Goal: Transaction & Acquisition: Purchase product/service

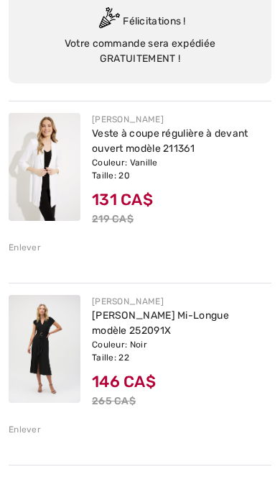
scroll to position [135, 0]
click at [52, 175] on img at bounding box center [45, 167] width 72 height 108
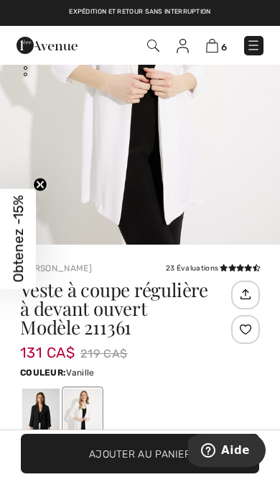
scroll to position [155, 0]
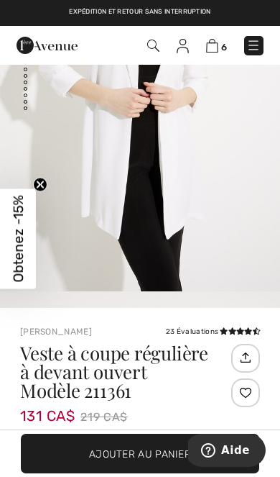
click at [216, 45] on img at bounding box center [212, 46] width 12 height 14
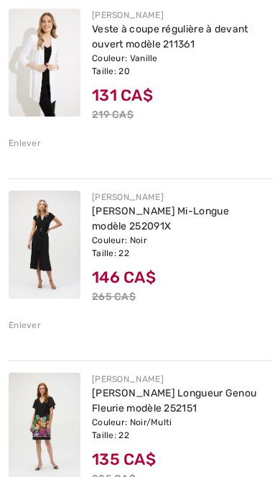
scroll to position [240, 0]
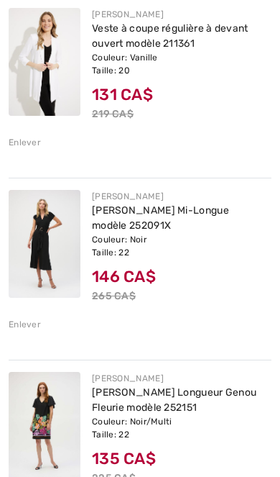
click at [55, 266] on img at bounding box center [45, 244] width 72 height 108
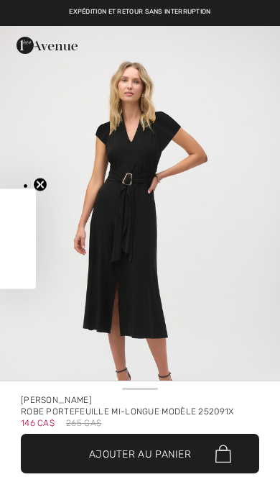
checkbox input "true"
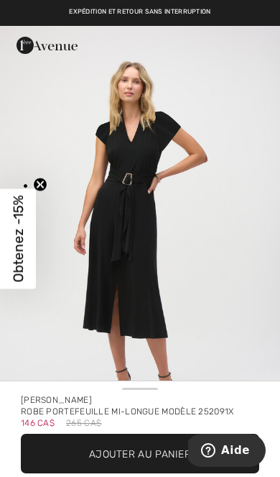
click at [129, 257] on img "1 / 2" at bounding box center [140, 236] width 280 height 420
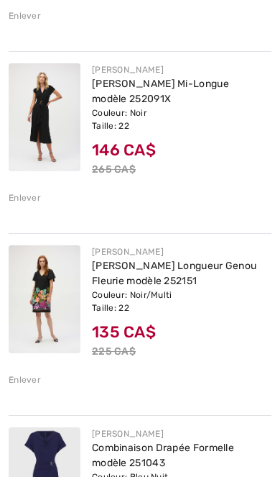
scroll to position [368, 0]
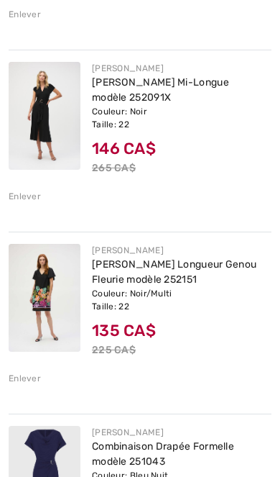
click at [44, 306] on img at bounding box center [45, 298] width 72 height 108
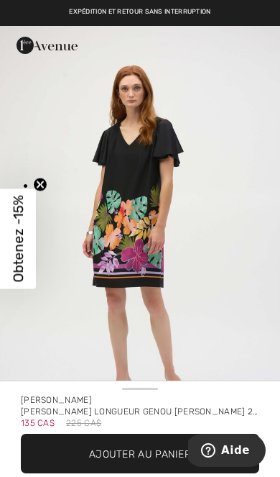
click at [229, 229] on img "1 / 4" at bounding box center [140, 236] width 280 height 420
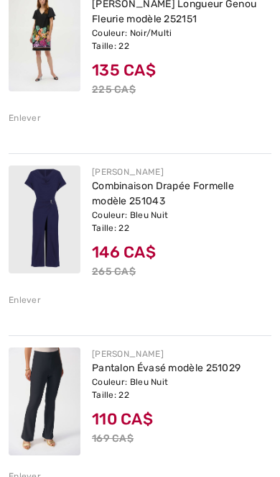
scroll to position [629, 0]
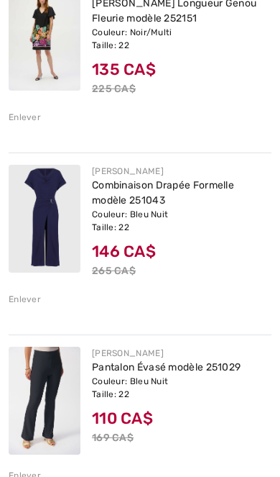
click at [37, 248] on img at bounding box center [45, 219] width 72 height 108
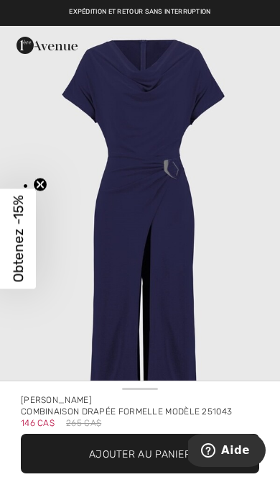
click at [208, 234] on img "1 / 1" at bounding box center [140, 236] width 280 height 420
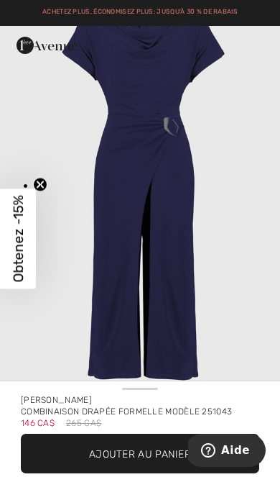
scroll to position [78, 0]
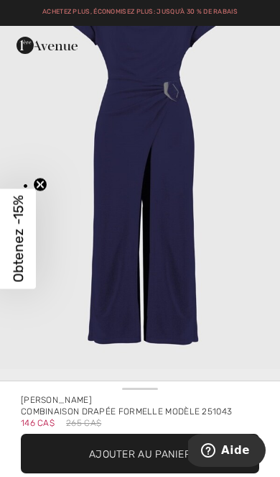
click at [227, 241] on img "1 / 1" at bounding box center [140, 158] width 280 height 420
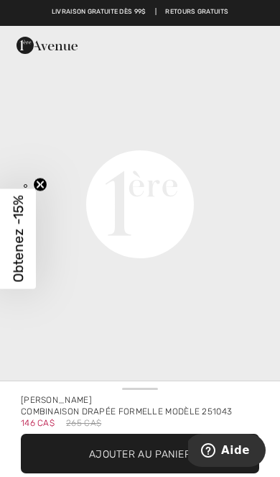
scroll to position [483, 0]
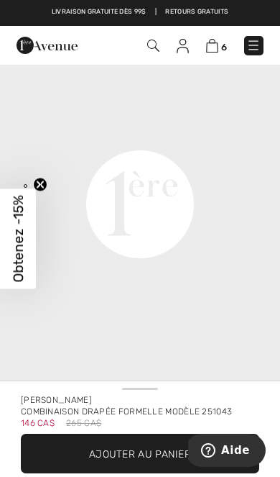
click at [236, 134] on video "Your browser does not support the video tag." at bounding box center [140, 64] width 280 height 140
click at [207, 134] on video "Your browser does not support the video tag." at bounding box center [140, 64] width 280 height 140
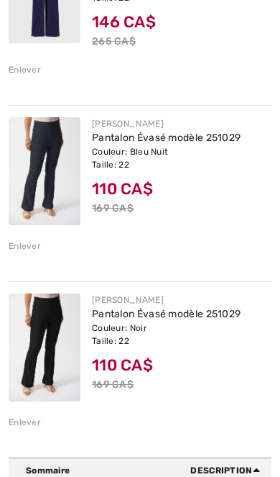
scroll to position [858, 0]
click at [32, 420] on div "Enlever" at bounding box center [25, 421] width 32 height 13
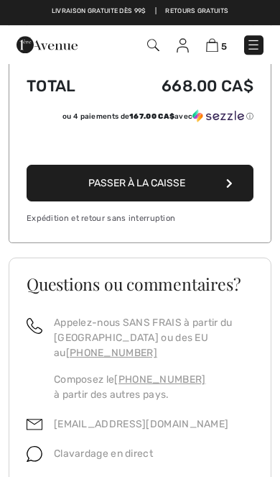
scroll to position [1211, 0]
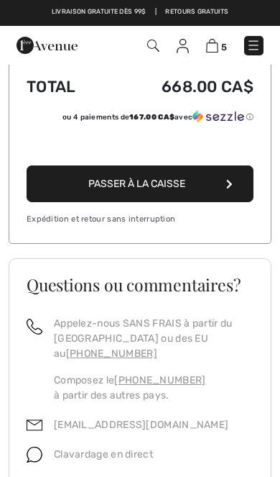
click at [214, 187] on button "Passer à la caisse" at bounding box center [140, 183] width 227 height 37
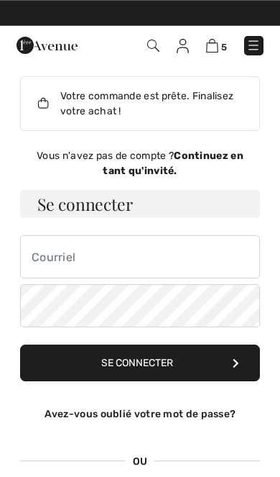
click at [217, 43] on img at bounding box center [212, 46] width 12 height 14
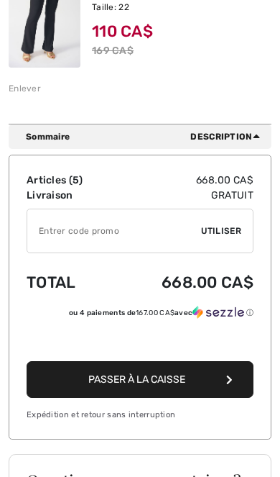
scroll to position [1016, 0]
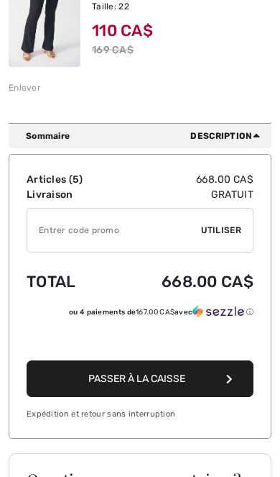
click at [156, 242] on input "TEXT" at bounding box center [114, 229] width 174 height 43
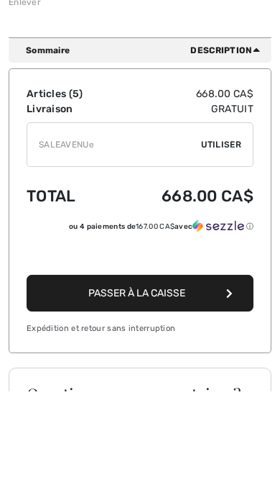
type input "SALEAVENUE"
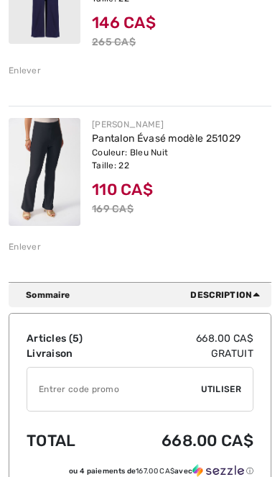
scroll to position [859, 0]
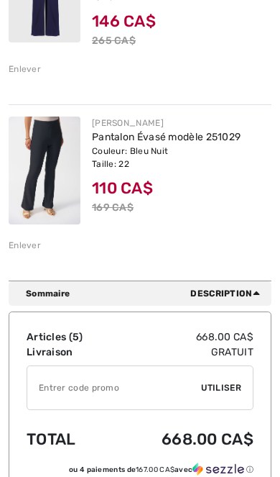
click at [188, 382] on input "TEXT" at bounding box center [114, 387] width 174 height 43
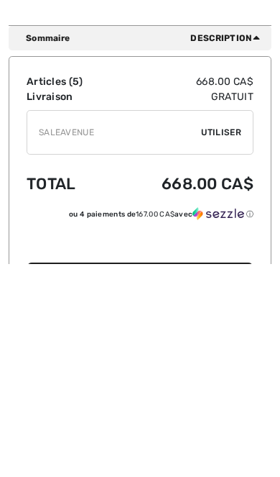
type input "SALEAVENUE"
click at [230, 339] on span "Utiliser" at bounding box center [221, 345] width 40 height 13
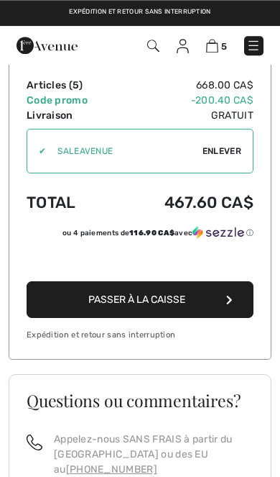
scroll to position [1229, 0]
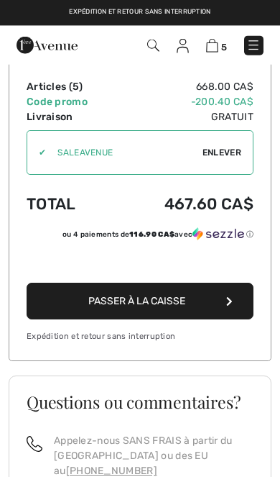
click at [202, 307] on button "Passer à la caisse" at bounding box center [140, 300] width 227 height 37
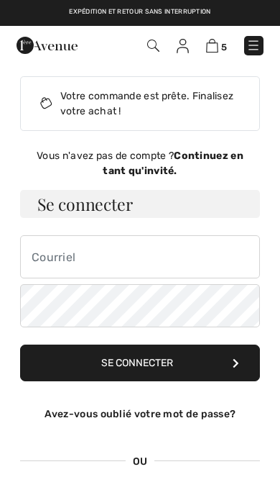
click at [210, 40] on img at bounding box center [212, 46] width 12 height 14
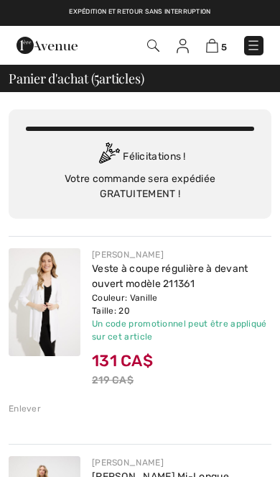
checkbox input "true"
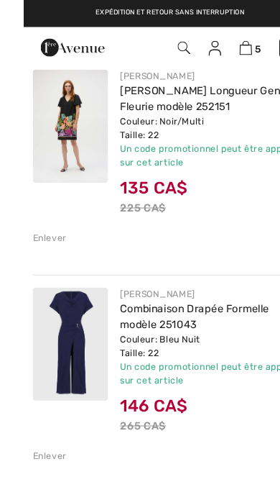
scroll to position [602, 0]
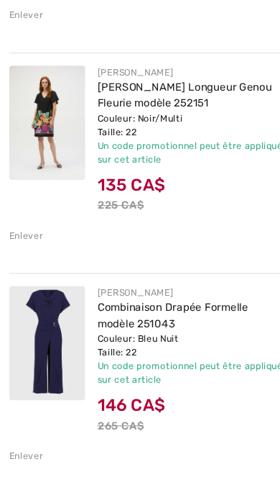
click at [45, 331] on img at bounding box center [45, 324] width 72 height 108
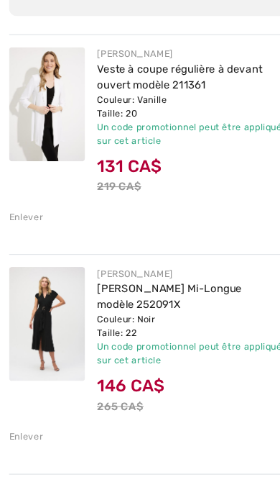
scroll to position [203, 0]
click at [55, 316] on img at bounding box center [45, 306] width 72 height 108
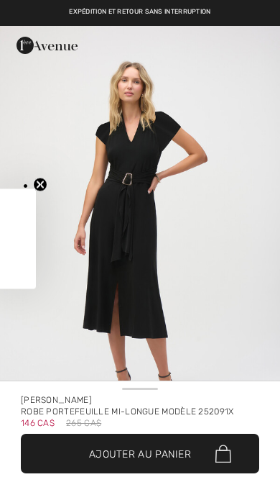
checkbox input "true"
